Goal: Use online tool/utility: Utilize a website feature to perform a specific function

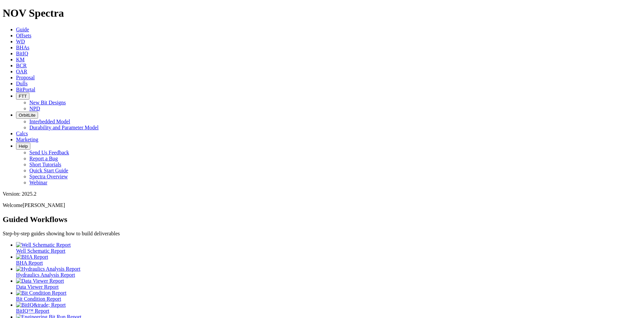
click at [31, 33] on link "Offsets" at bounding box center [23, 36] width 15 height 6
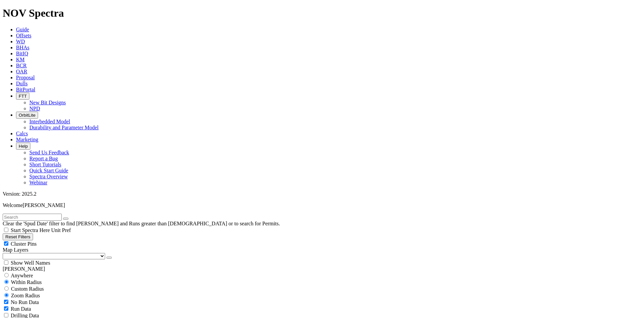
click at [34, 214] on input "text" at bounding box center [32, 217] width 59 height 7
paste input "A298865"
type input "A298865"
click at [72, 219] on icon "submit" at bounding box center [72, 219] width 0 height 0
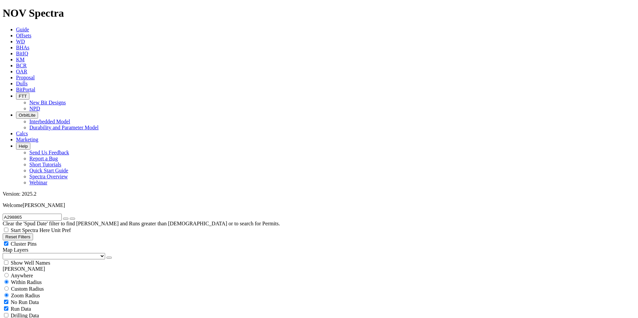
click at [38, 286] on span "Custom Radius" at bounding box center [27, 289] width 33 height 6
radio input "true"
radio input "false"
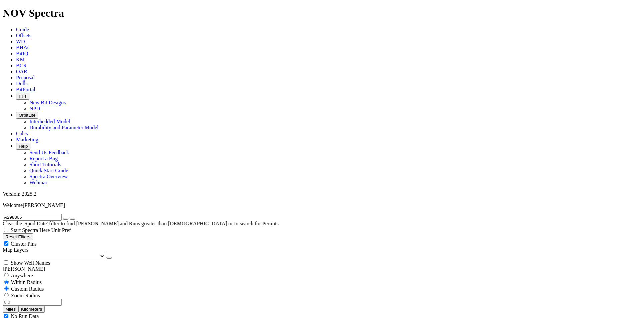
click at [50, 299] on input "number" at bounding box center [32, 302] width 59 height 7
type input "1.5"
click at [18, 306] on button "Miles" at bounding box center [11, 309] width 16 height 7
click at [66, 219] on icon "button" at bounding box center [66, 219] width 0 height 0
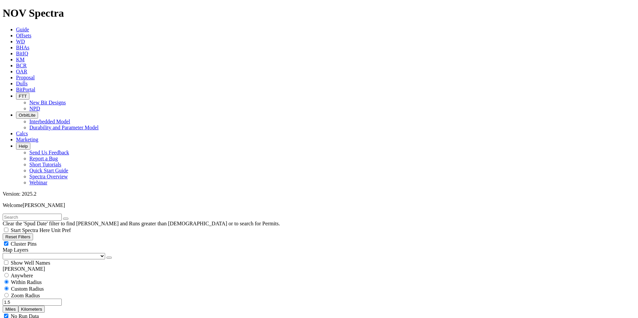
select select "6.75"
checkbox input "false"
select select "? number:6.75 ?"
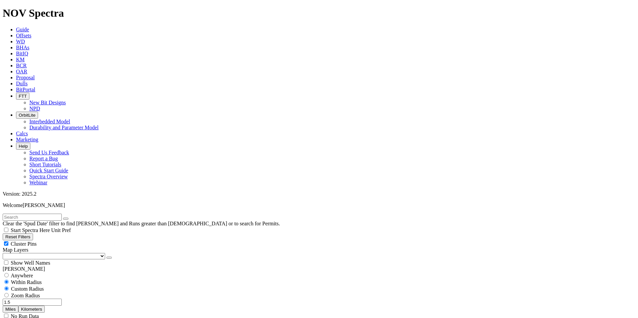
scroll to position [367, 0]
type input "5000"
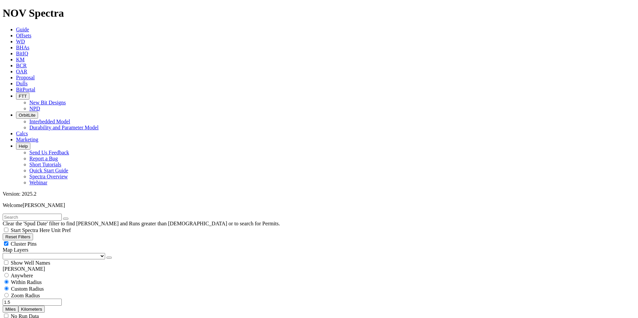
type input "10000"
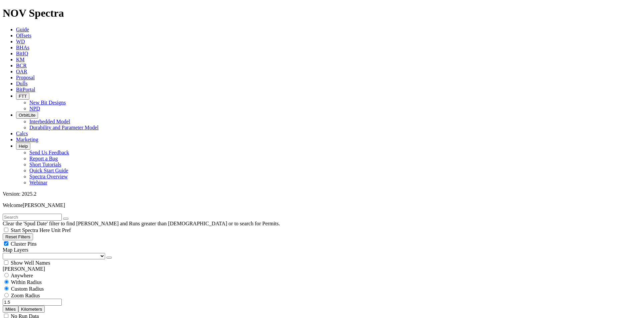
scroll to position [500, 0]
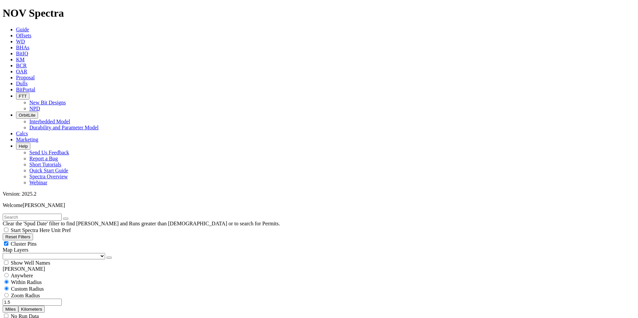
type input "4000"
type input "11000"
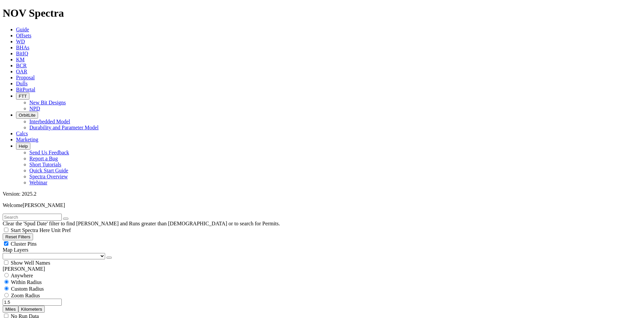
scroll to position [133, 0]
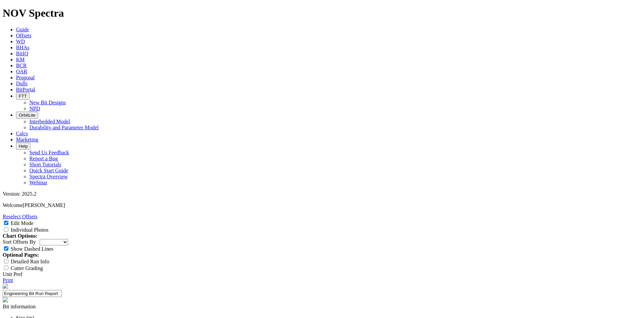
scroll to position [1334, 0]
click at [8, 227] on input "Individual Photos" at bounding box center [6, 229] width 4 height 4
checkbox input "true"
